Goal: Navigation & Orientation: Find specific page/section

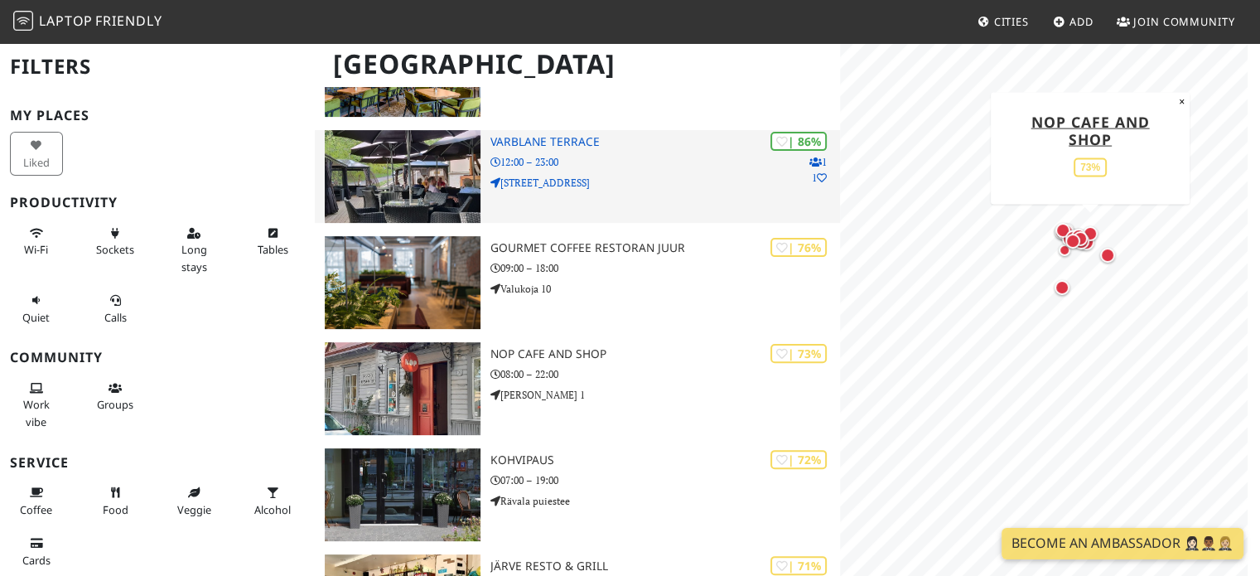
scroll to position [460, 0]
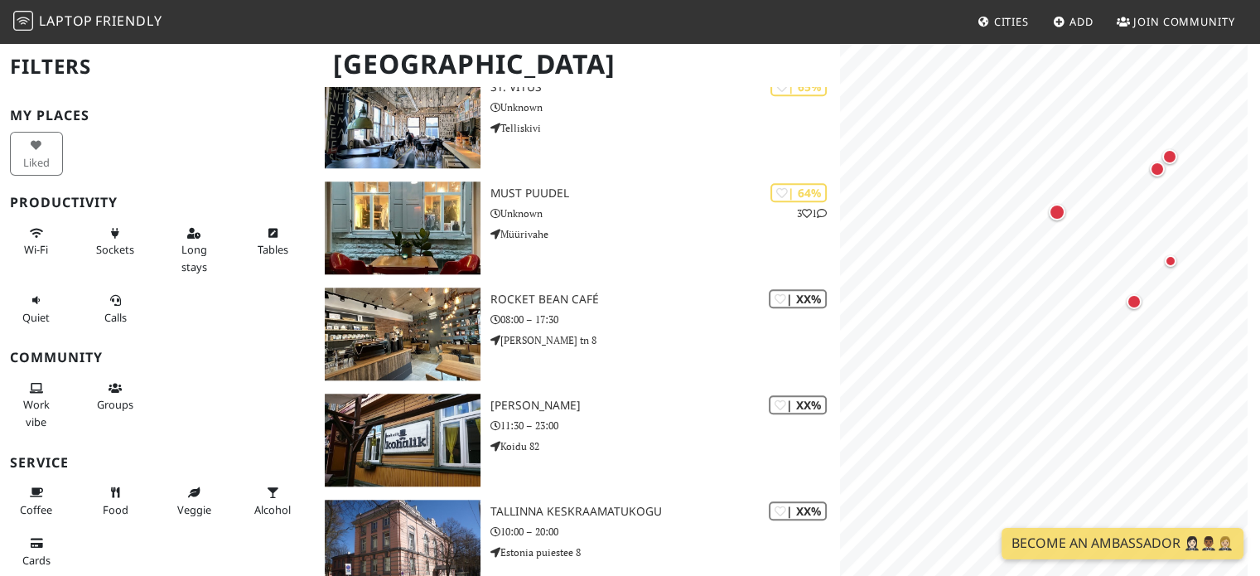
scroll to position [1567, 0]
